Goal: Check status: Check status

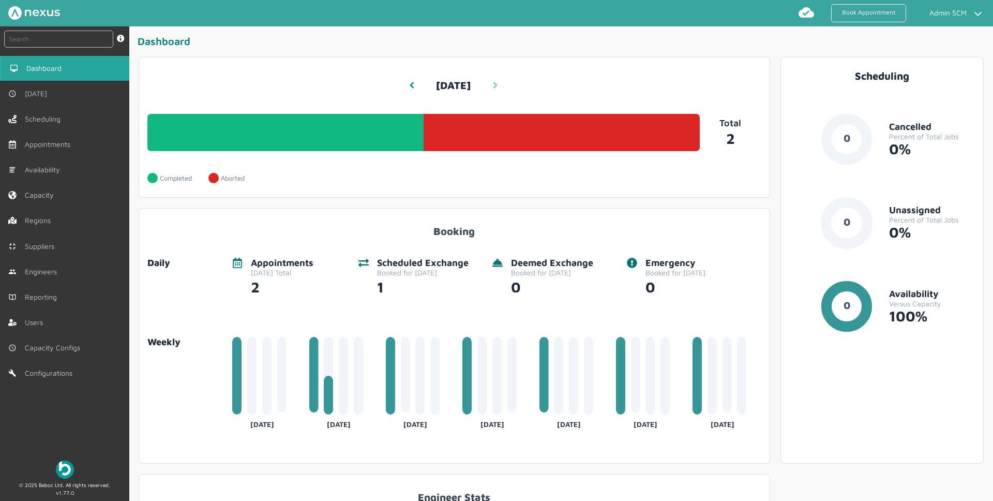
click at [497, 82] on link at bounding box center [495, 85] width 9 height 28
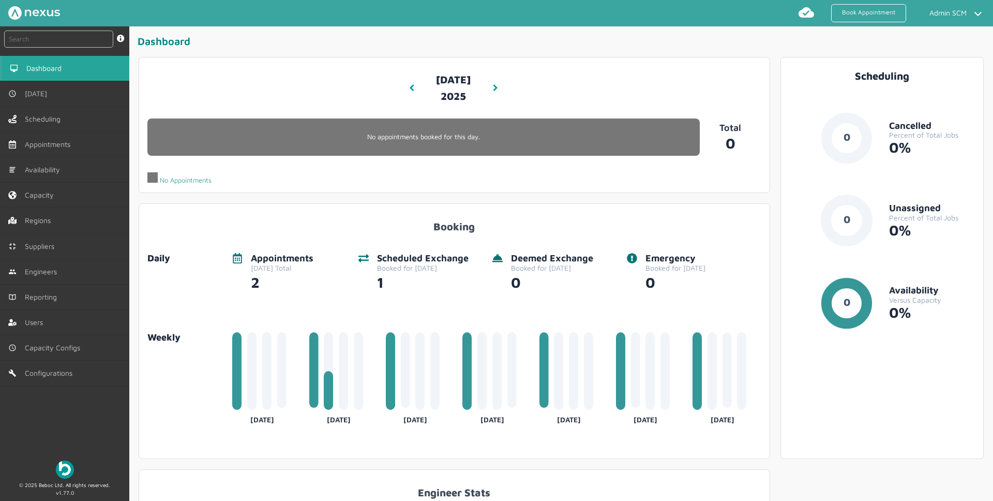
click at [404, 83] on app-dashboard-date-picker "[DATE] 1:15 PM Wed, 10 Sep 2025" at bounding box center [454, 88] width 106 height 44
click at [411, 90] on icon at bounding box center [411, 87] width 5 height 7
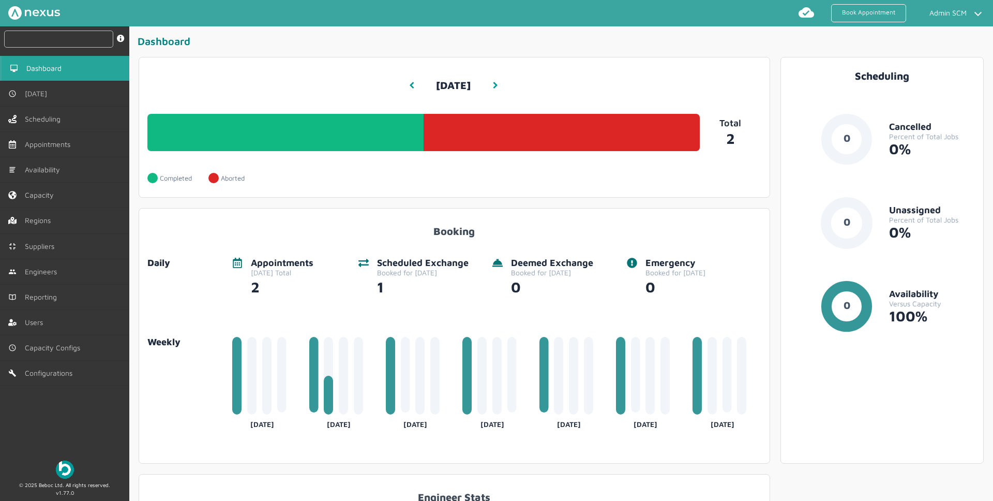
click at [68, 40] on input "text" at bounding box center [58, 39] width 109 height 17
paste input "RUE/114864"
type input "RUE/114864"
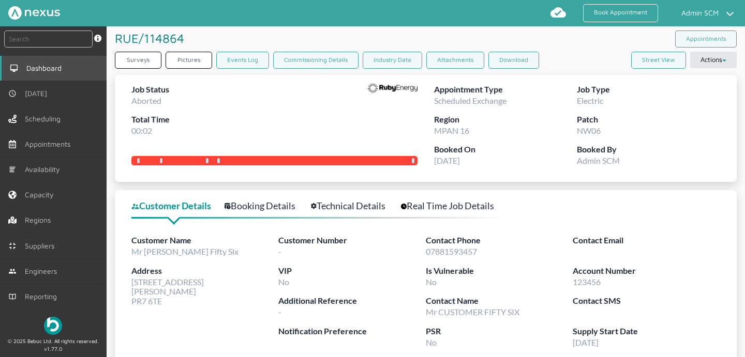
click at [68, 67] on link "Dashboard" at bounding box center [53, 68] width 107 height 25
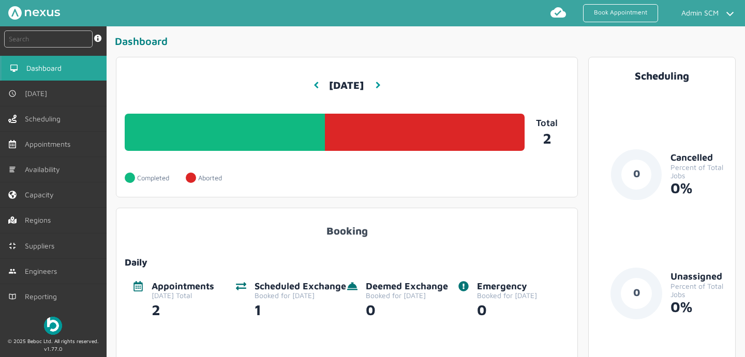
drag, startPoint x: 400, startPoint y: 200, endPoint x: 321, endPoint y: 201, distance: 79.7
click at [321, 201] on div "Tuesday, September 9, 2025 1:33 PM Today 1 Completed - 50% 1 Aborted - 50% Comp…" at bounding box center [347, 127] width 473 height 151
click at [57, 43] on input "text" at bounding box center [48, 39] width 88 height 17
click at [36, 37] on input "text" at bounding box center [48, 39] width 88 height 17
paste input "RUE/114865"
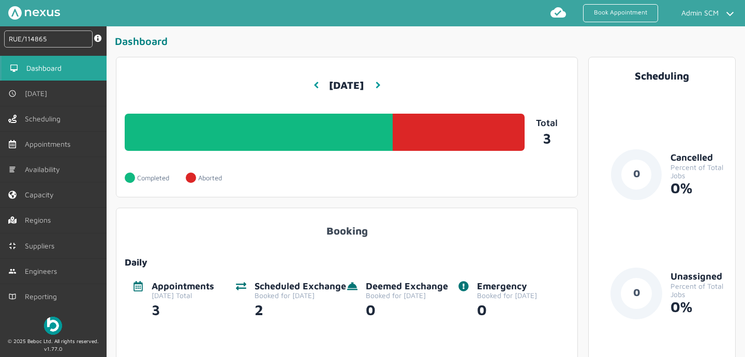
type input "RUE/114865"
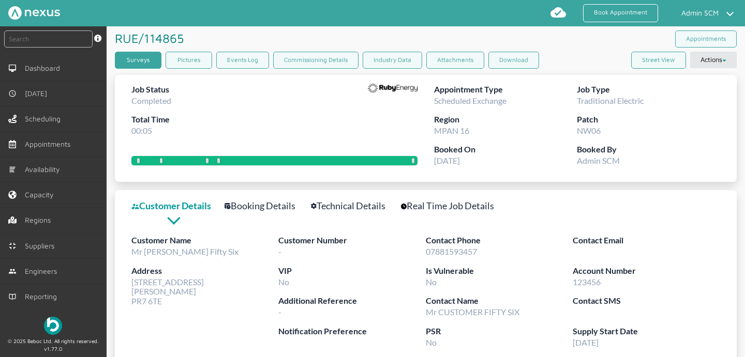
click at [136, 66] on link "Surveys" at bounding box center [138, 60] width 47 height 17
click at [147, 63] on link "Surveys" at bounding box center [138, 60] width 47 height 17
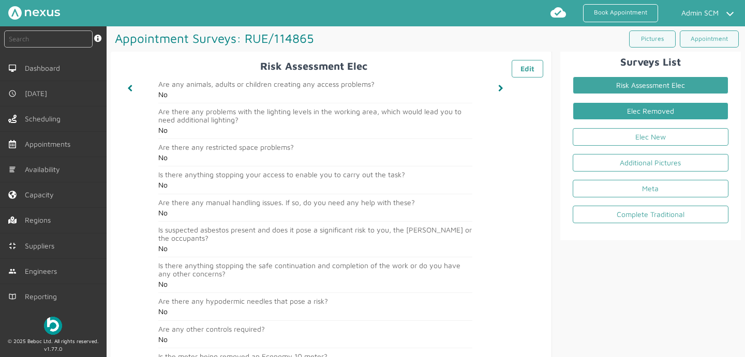
click at [649, 111] on link "Elec Removed" at bounding box center [651, 111] width 156 height 18
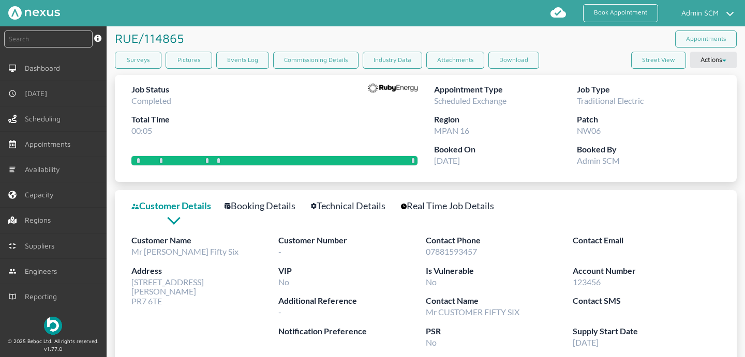
click at [256, 111] on div "Job Status Completed Total Time 00:05" at bounding box center [274, 113] width 286 height 61
click at [329, 100] on div "Job Status Completed Total Time 00:05" at bounding box center [274, 113] width 286 height 61
drag, startPoint x: 181, startPoint y: 40, endPoint x: 121, endPoint y: 38, distance: 60.0
click at [117, 41] on h1 "RUE/114865 ️️️" at bounding box center [151, 38] width 73 height 24
copy h1 "RUE/114865"
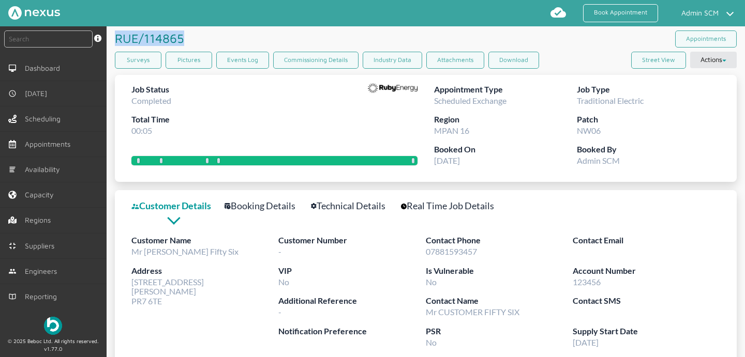
copy h1 "RUE/114865"
click at [227, 29] on div "RUE/114865 ️️️" at bounding box center [270, 38] width 311 height 24
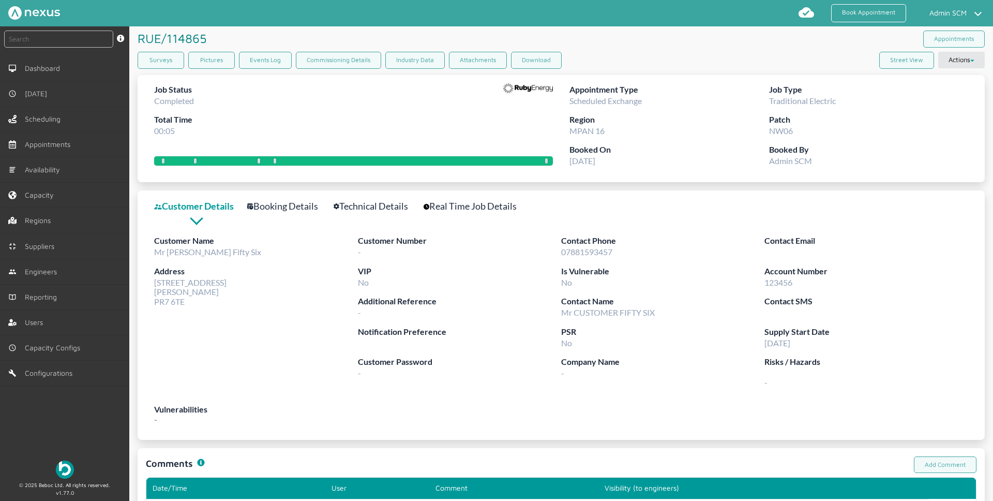
drag, startPoint x: 278, startPoint y: 113, endPoint x: 290, endPoint y: 31, distance: 83.0
click at [278, 113] on div "Job Status Completed Total Time 00:05" at bounding box center [353, 113] width 399 height 61
click at [365, 199] on link "Technical Details" at bounding box center [377, 206] width 86 height 15
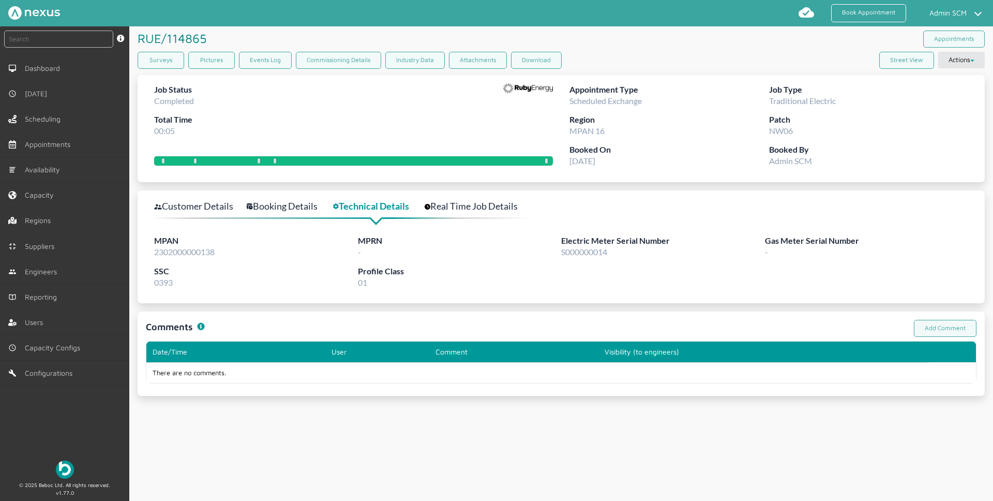
click at [196, 251] on span "2302000000138" at bounding box center [184, 252] width 61 height 10
copy span "2302000000138"
click at [199, 208] on link "Customer Details" at bounding box center [199, 206] width 91 height 15
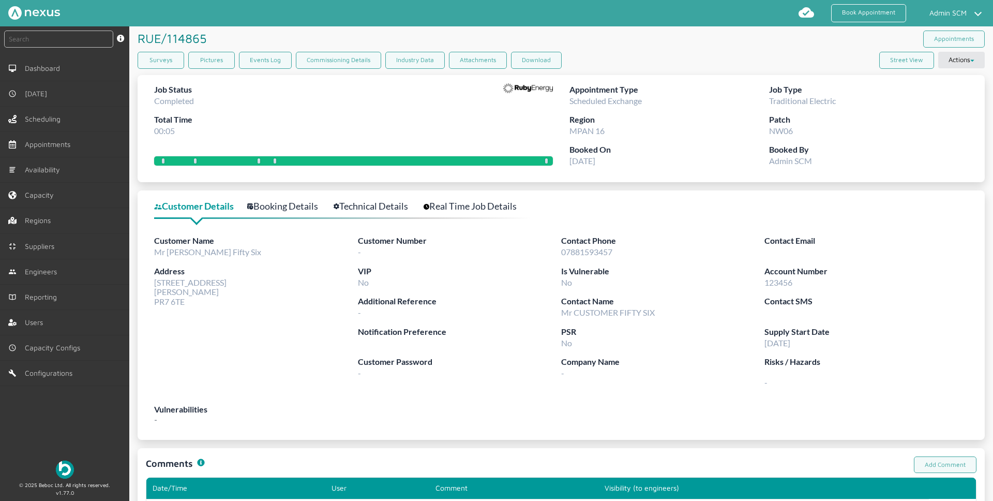
drag, startPoint x: 189, startPoint y: 304, endPoint x: 235, endPoint y: 77, distance: 231.1
click at [149, 284] on div "Customer Details Booking Details Technical Details Real Time Job Details Custom…" at bounding box center [561, 314] width 847 height 249
copy span "56 Customer Road Preston PR7 6TE"
click at [360, 209] on link "Technical Details" at bounding box center [377, 206] width 86 height 15
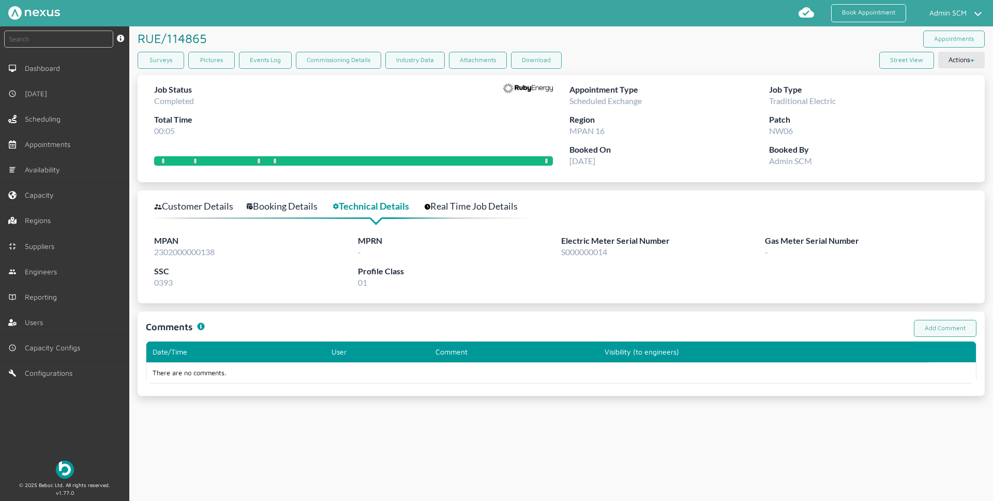
click at [594, 250] on span "S000000014" at bounding box center [584, 252] width 46 height 10
click at [280, 204] on link "Booking Details" at bounding box center [288, 206] width 82 height 15
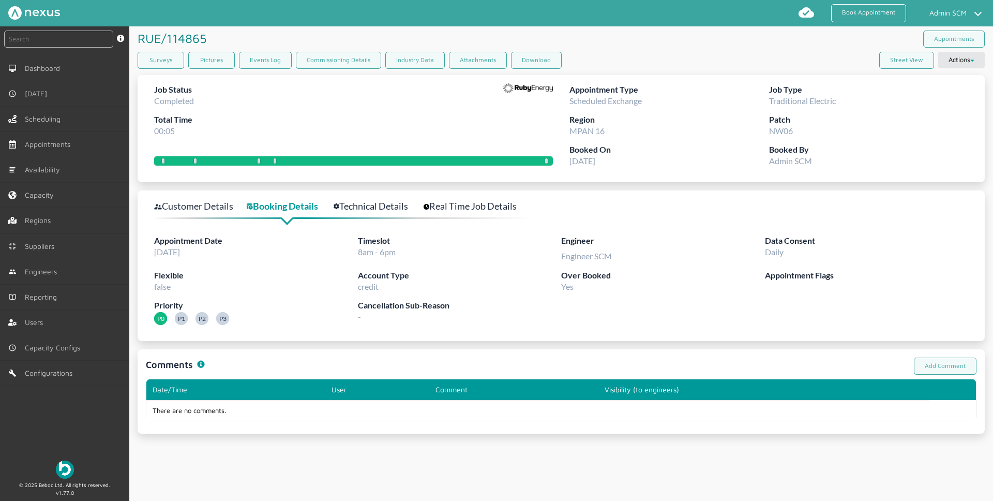
click at [396, 207] on link "Technical Details" at bounding box center [377, 206] width 86 height 15
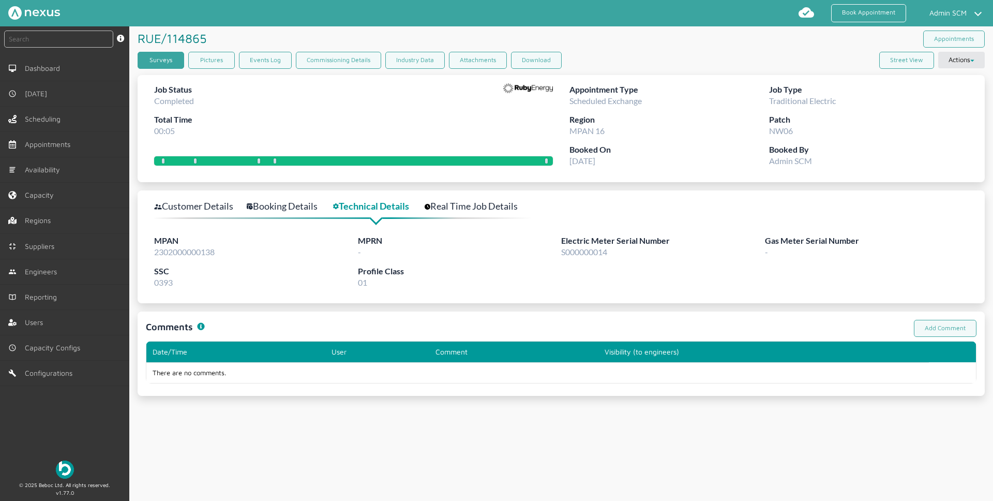
click at [160, 60] on link "Surveys" at bounding box center [161, 60] width 47 height 17
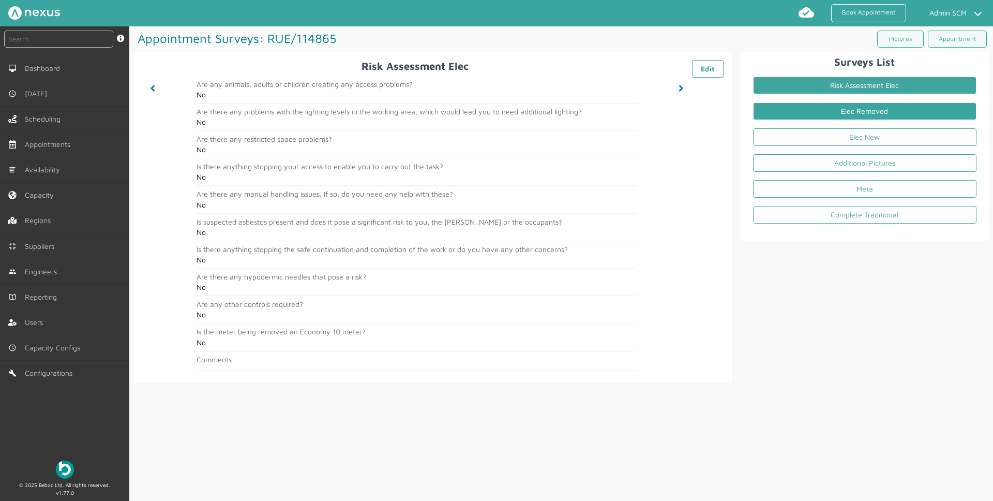
click at [744, 106] on link "Elec Removed" at bounding box center [864, 111] width 223 height 18
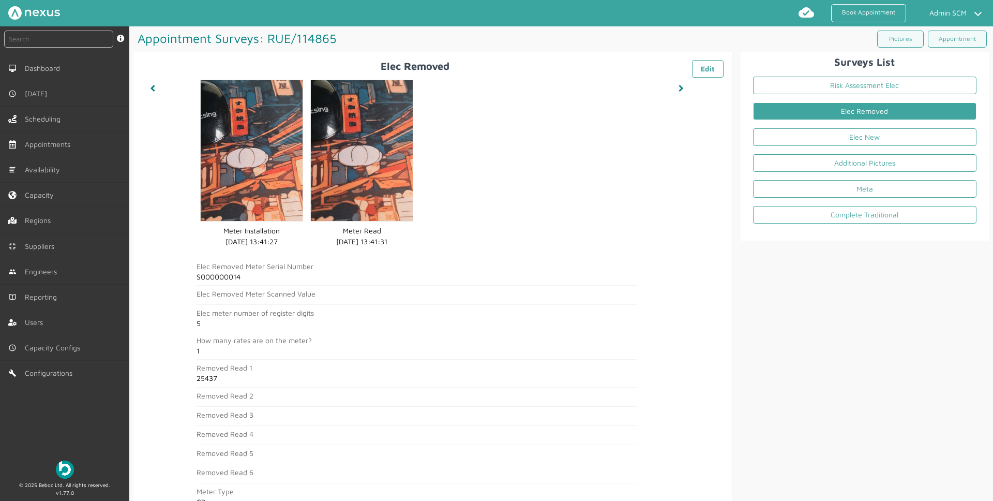
click at [230, 276] on h2 "S000000014" at bounding box center [417, 277] width 440 height 8
copy h2 "S000000014"
click at [207, 357] on h2 "25437" at bounding box center [417, 378] width 440 height 8
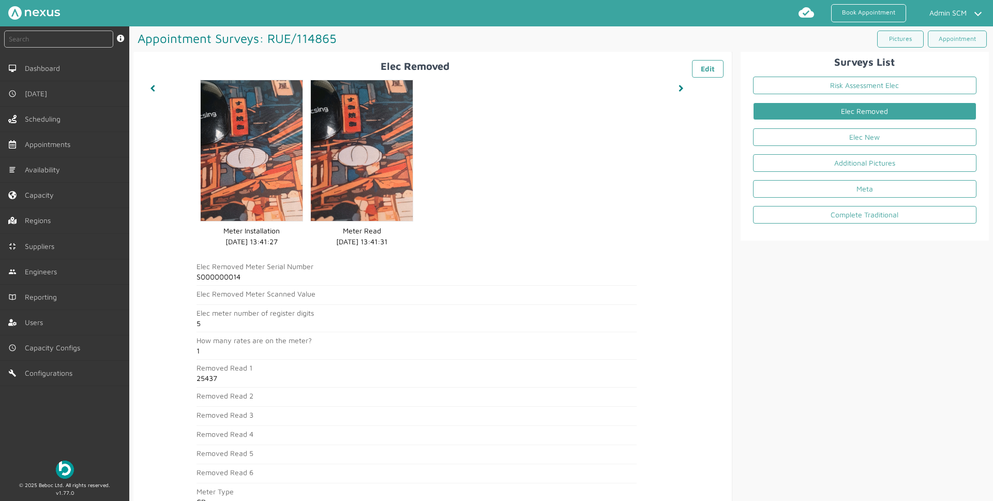
copy h2 "25437"
click at [744, 143] on link "Elec New" at bounding box center [864, 137] width 223 height 18
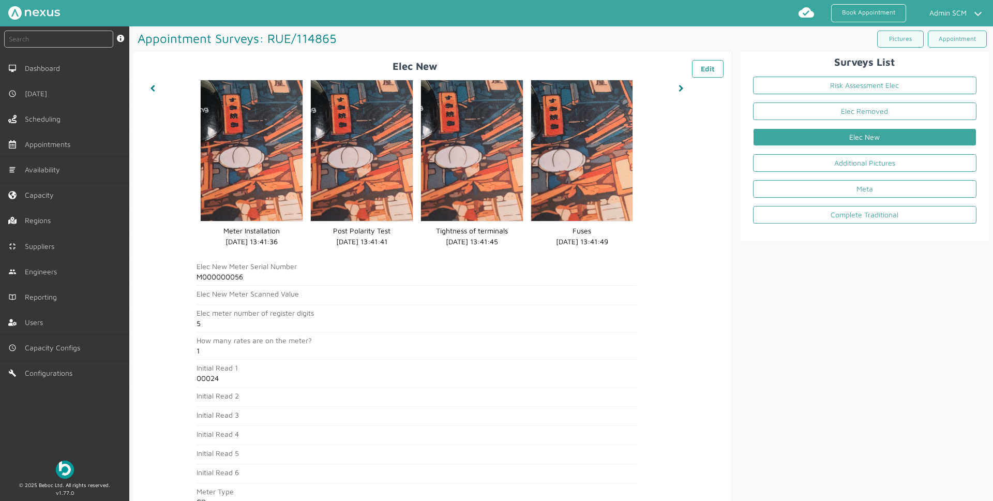
click at [234, 278] on h2 "M000000056" at bounding box center [417, 277] width 440 height 8
drag, startPoint x: 234, startPoint y: 278, endPoint x: 269, endPoint y: 251, distance: 44.7
click at [234, 278] on h2 "M000000056" at bounding box center [417, 277] width 440 height 8
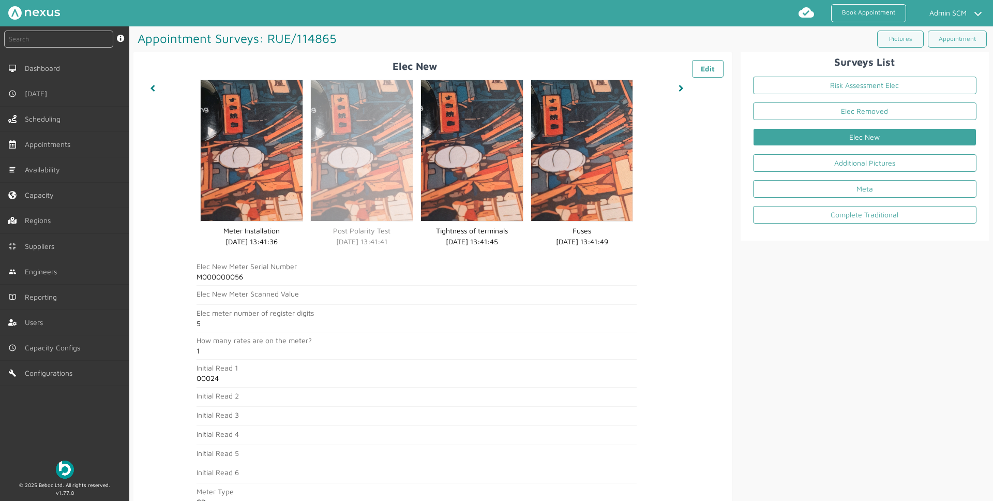
copy h2 "M000000056"
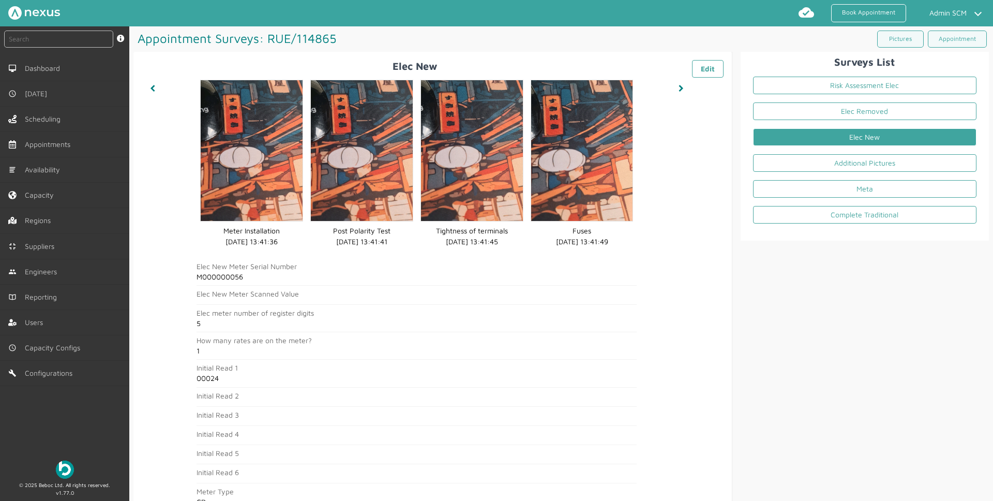
click at [213, 357] on h2 "00024" at bounding box center [417, 378] width 440 height 8
copy h2 "00024"
click at [206, 357] on h2 "00024" at bounding box center [417, 378] width 440 height 8
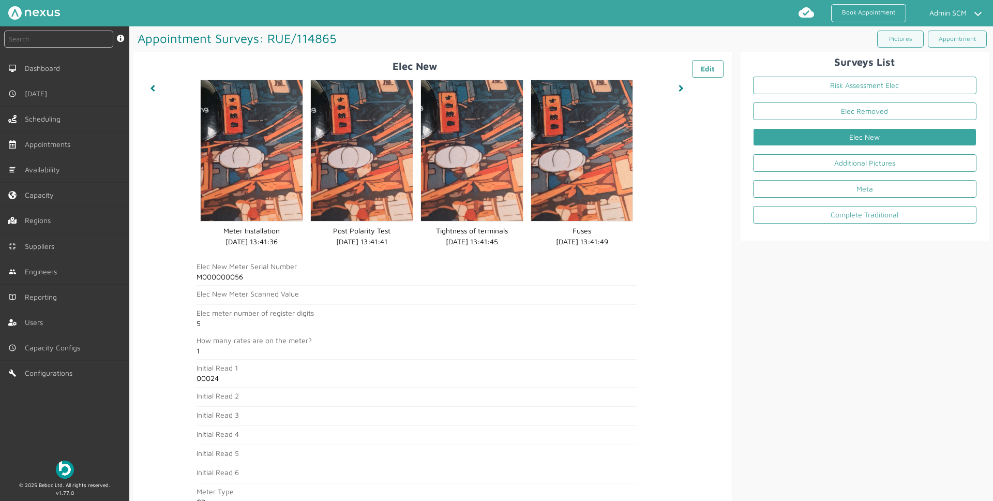
click at [744, 136] on link "Elec New" at bounding box center [864, 137] width 223 height 18
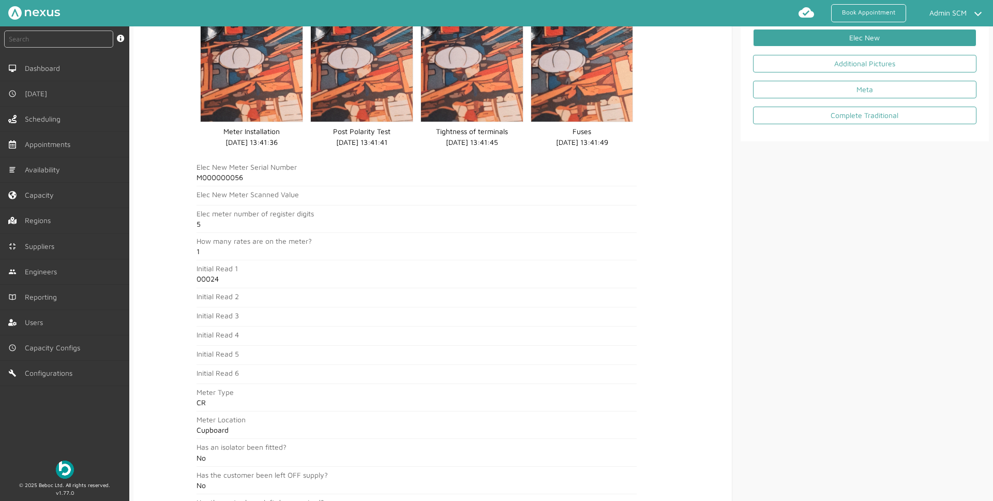
scroll to position [154, 0]
